Goal: Task Accomplishment & Management: Complete application form

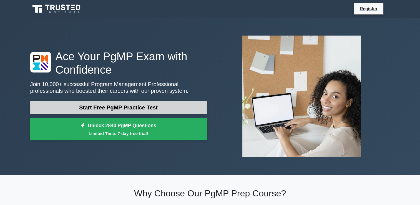
click at [138, 106] on link "Start Free PgMP Practice Test" at bounding box center [118, 107] width 176 height 13
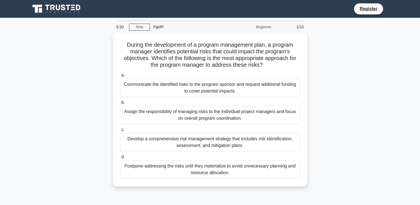
click at [261, 28] on div "Beginner" at bounding box center [250, 26] width 49 height 11
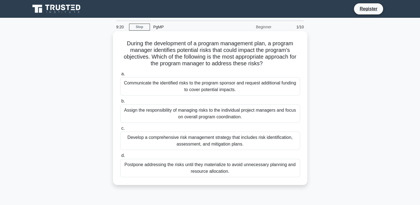
click at [272, 49] on h5 "During the development of a program management plan, a program manager identifi…" at bounding box center [210, 53] width 181 height 27
click at [198, 86] on div "Communicate the identified risks to the program sponsor and request additional …" at bounding box center [210, 86] width 180 height 18
click at [120, 76] on input "a. Communicate the identified risks to the program sponsor and request addition…" at bounding box center [120, 74] width 0 height 4
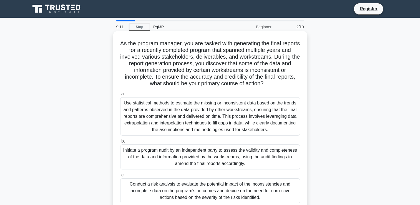
click at [176, 109] on div "Use statistical methods to estimate the missing or inconsistent data based on t…" at bounding box center [210, 116] width 180 height 38
click at [120, 96] on input "a. Use statistical methods to estimate the missing or inconsistent data based o…" at bounding box center [120, 94] width 0 height 4
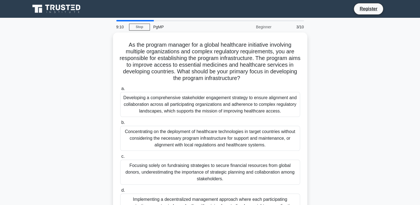
click at [176, 109] on div "Developing a comprehensive stakeholder engagement strategy to ensure alignment …" at bounding box center [210, 104] width 180 height 25
click at [120, 90] on input "a. Developing a comprehensive stakeholder engagement strategy to ensure alignme…" at bounding box center [120, 89] width 0 height 4
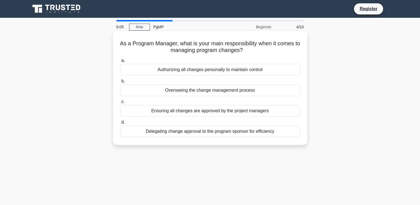
click at [199, 69] on div "Authorizing all changes personally to maintain control" at bounding box center [210, 70] width 180 height 12
click at [120, 62] on input "a. Authorizing all changes personally to maintain control" at bounding box center [120, 61] width 0 height 4
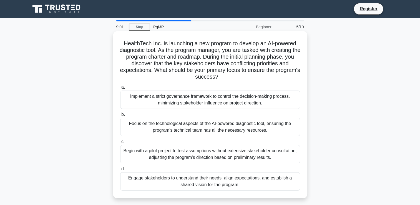
click at [209, 98] on div "Implement a strict governance framework to control the decision-making process,…" at bounding box center [210, 99] width 180 height 18
click at [120, 89] on input "a. Implement a strict governance framework to control the decision-making proce…" at bounding box center [120, 87] width 0 height 4
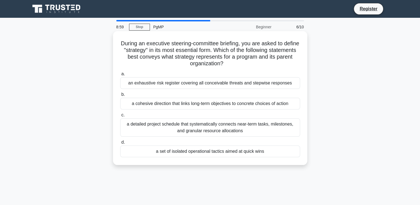
click at [218, 87] on div "an exhaustive risk register covering all conceivable threats and stepwise respo…" at bounding box center [210, 83] width 180 height 12
click at [120, 76] on input "a. an exhaustive risk register covering all conceivable threats and stepwise re…" at bounding box center [120, 74] width 0 height 4
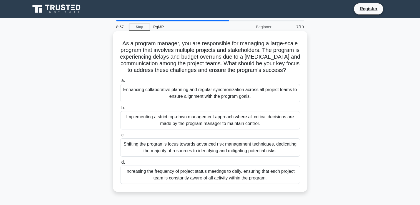
click at [218, 93] on div "Enhancing collaborative planning and regular synchronization across all project…" at bounding box center [210, 93] width 180 height 18
click at [120, 82] on input "a. Enhancing collaborative planning and regular synchronization across all proj…" at bounding box center [120, 81] width 0 height 4
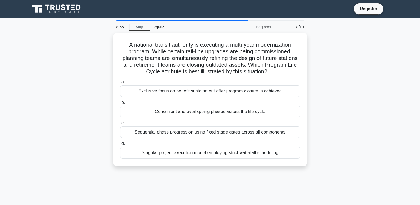
click at [218, 93] on div "Exclusive focus on benefit sustainment after program closure is achieved" at bounding box center [210, 91] width 180 height 12
click at [120, 84] on input "a. Exclusive focus on benefit sustainment after program closure is achieved" at bounding box center [120, 82] width 0 height 4
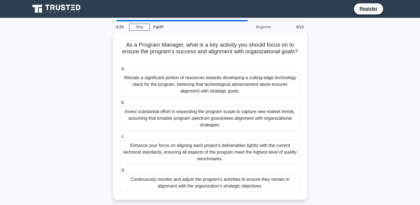
click at [218, 93] on div "Allocate a significant portion of resources towards developing a cutting-edge t…" at bounding box center [210, 84] width 180 height 25
click at [120, 70] on input "a. Allocate a significant portion of resources towards developing a cutting-edg…" at bounding box center [120, 69] width 0 height 4
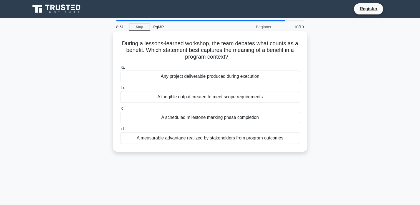
click at [219, 79] on div "Any project deliverable produced during execution" at bounding box center [210, 76] width 180 height 12
click at [120, 69] on input "a. Any project deliverable produced during execution" at bounding box center [120, 67] width 0 height 4
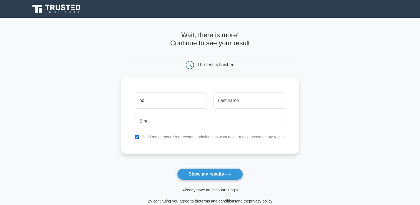
type input "n"
type input "g"
click at [221, 102] on input "text" at bounding box center [249, 100] width 72 height 16
click at [152, 102] on input "[PERSON_NAME]" at bounding box center [171, 100] width 72 height 16
type input "g"
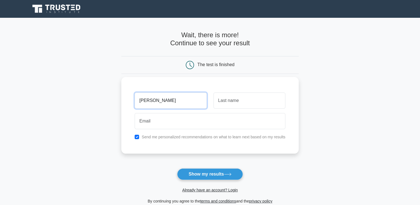
type input "[PERSON_NAME]"
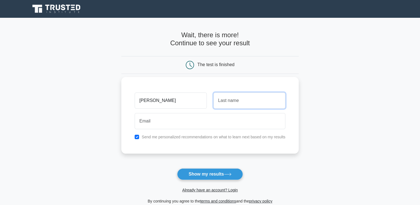
click at [239, 103] on input "text" at bounding box center [249, 100] width 72 height 16
type input "Pamba"
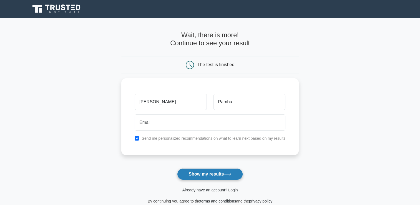
click at [216, 173] on button "Show my results" at bounding box center [209, 174] width 65 height 12
